Goal: Information Seeking & Learning: Learn about a topic

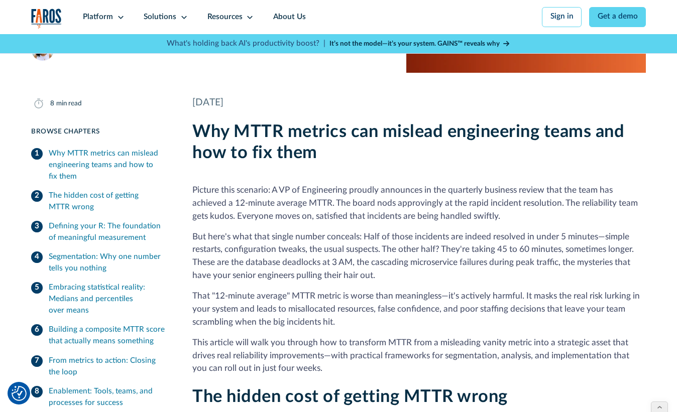
scroll to position [101, 0]
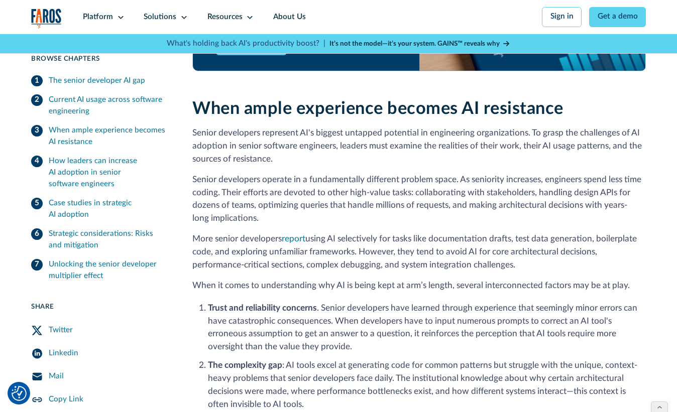
scroll to position [1076, 0]
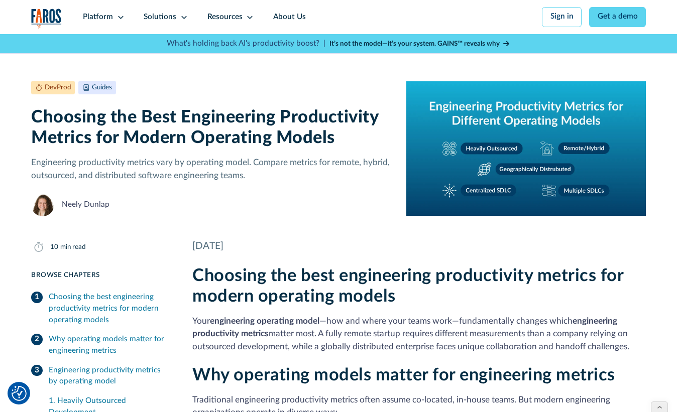
drag, startPoint x: 0, startPoint y: 0, endPoint x: 591, endPoint y: 6, distance: 590.9
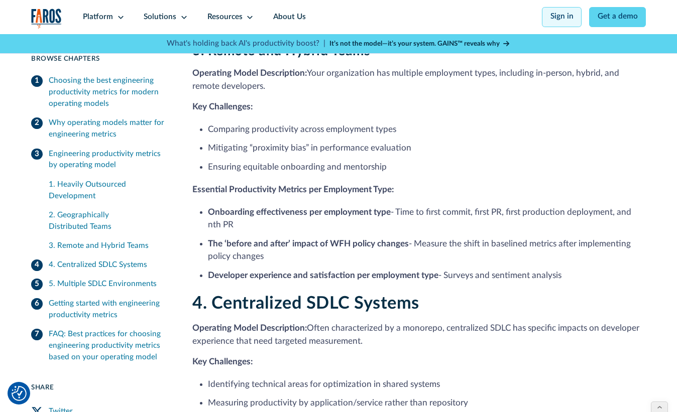
scroll to position [1236, 0]
